Goal: Task Accomplishment & Management: Manage account settings

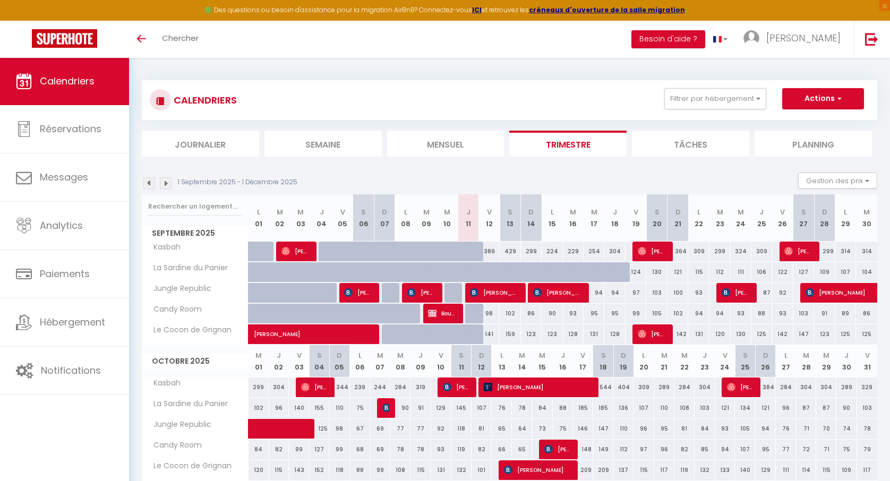
select select
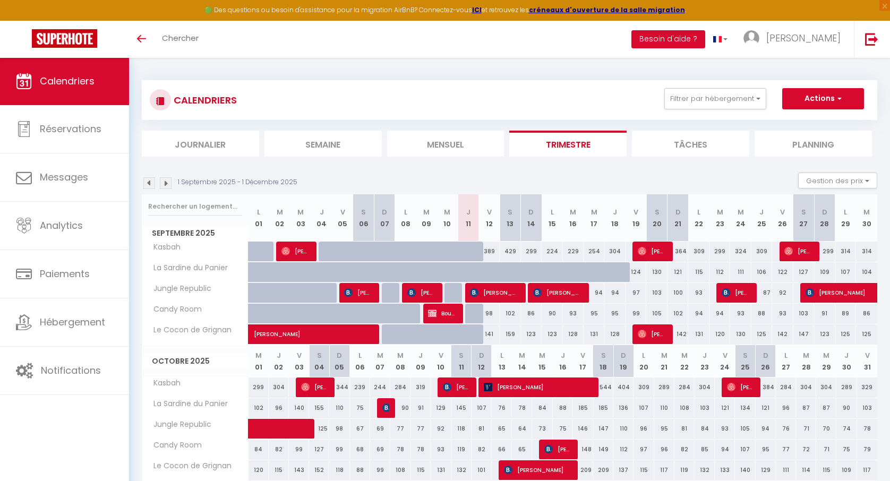
click at [385, 409] on img at bounding box center [386, 408] width 8 height 8
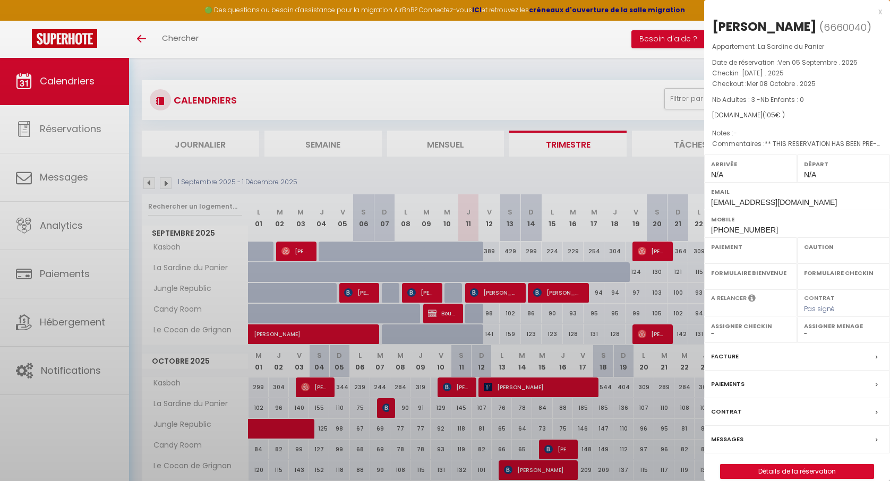
select select "OK"
select select "KO"
select select "0"
select select "1"
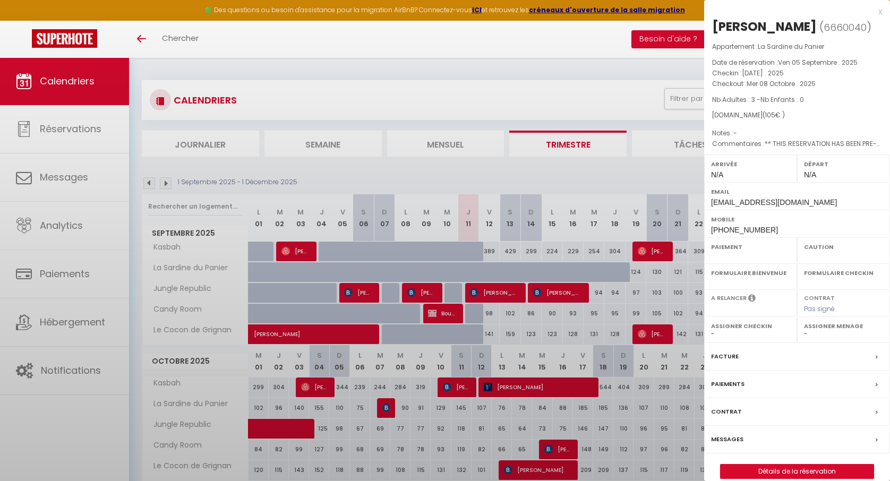
select select
select select "15534"
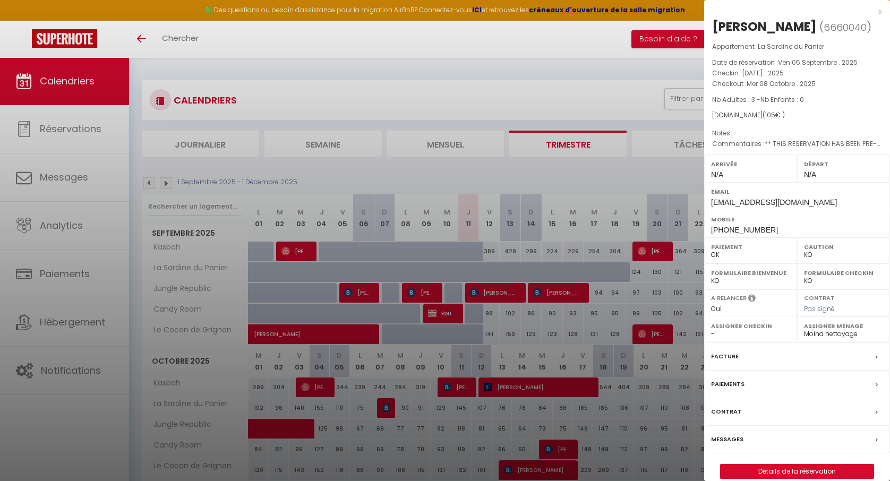
click at [880, 12] on div "x" at bounding box center [793, 11] width 178 height 13
